Goal: Find contact information: Find contact information

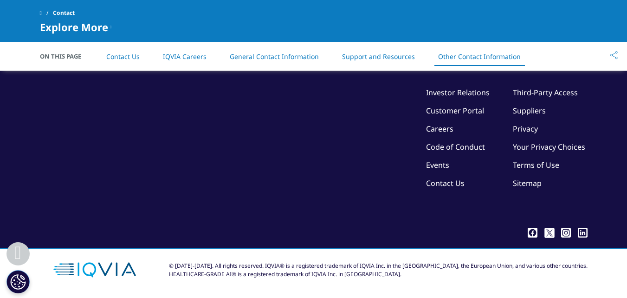
click at [499, 62] on li "Other Contact Information" at bounding box center [479, 56] width 101 height 27
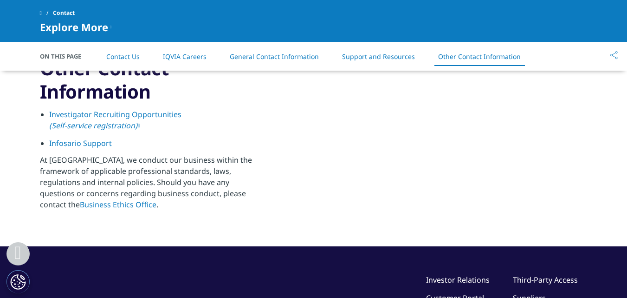
scroll to position [1446, 0]
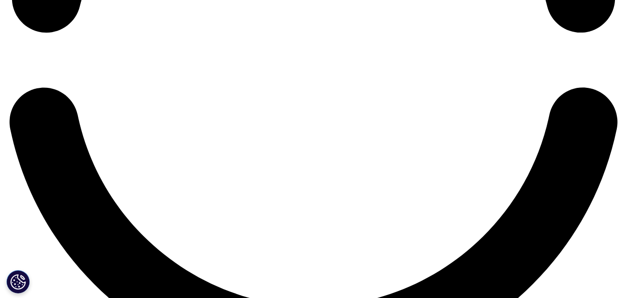
scroll to position [1585, 0]
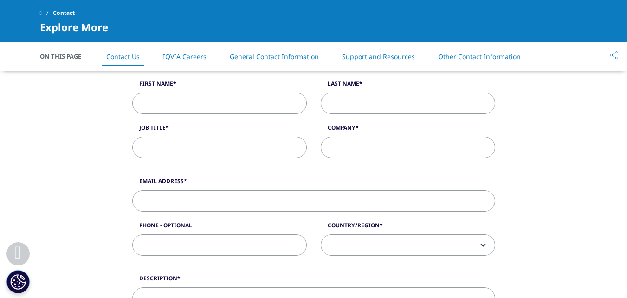
scroll to position [278, 0]
